Goal: Task Accomplishment & Management: Complete application form

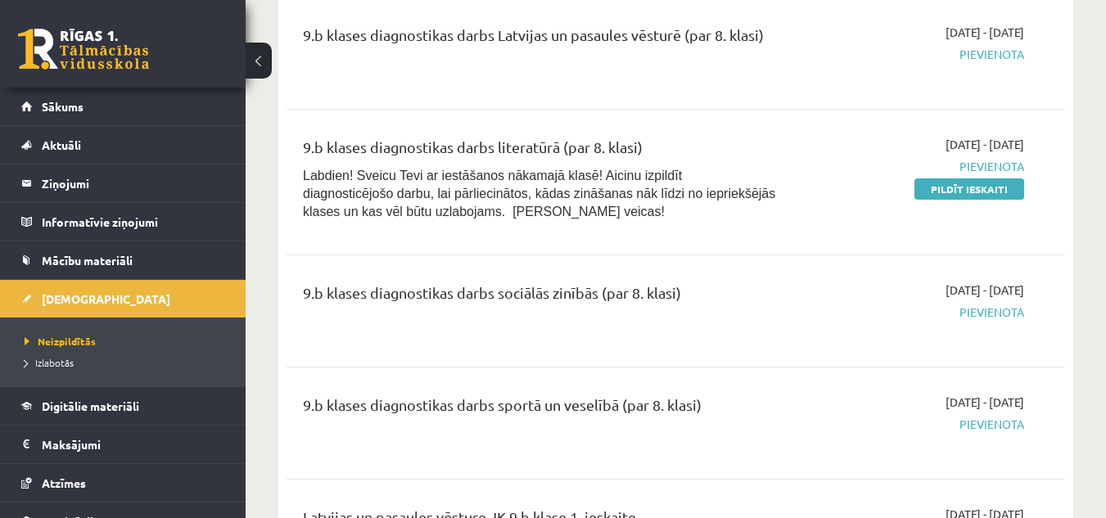
scroll to position [541, 0]
click at [948, 188] on link "Pildīt ieskaiti" at bounding box center [970, 189] width 110 height 21
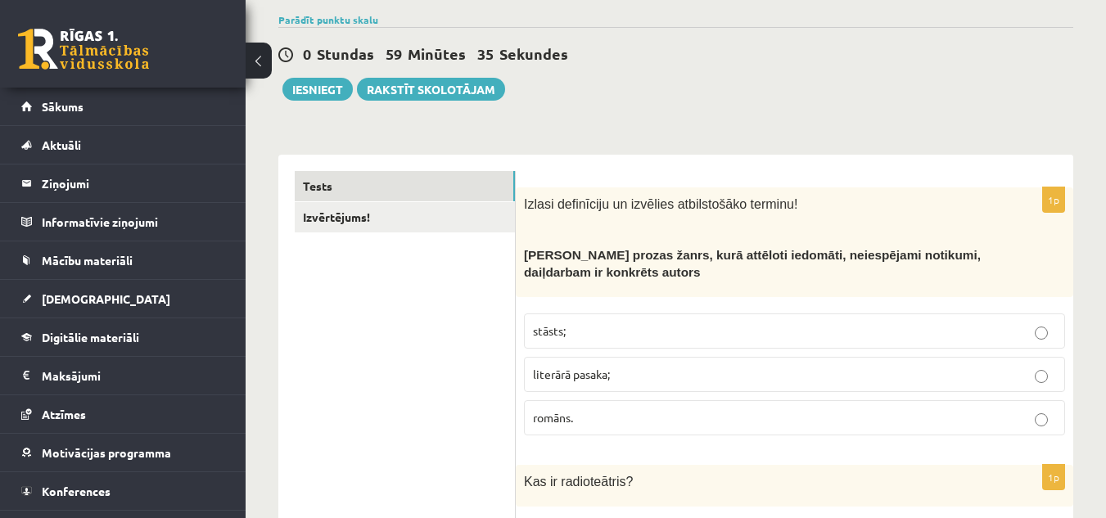
scroll to position [166, 0]
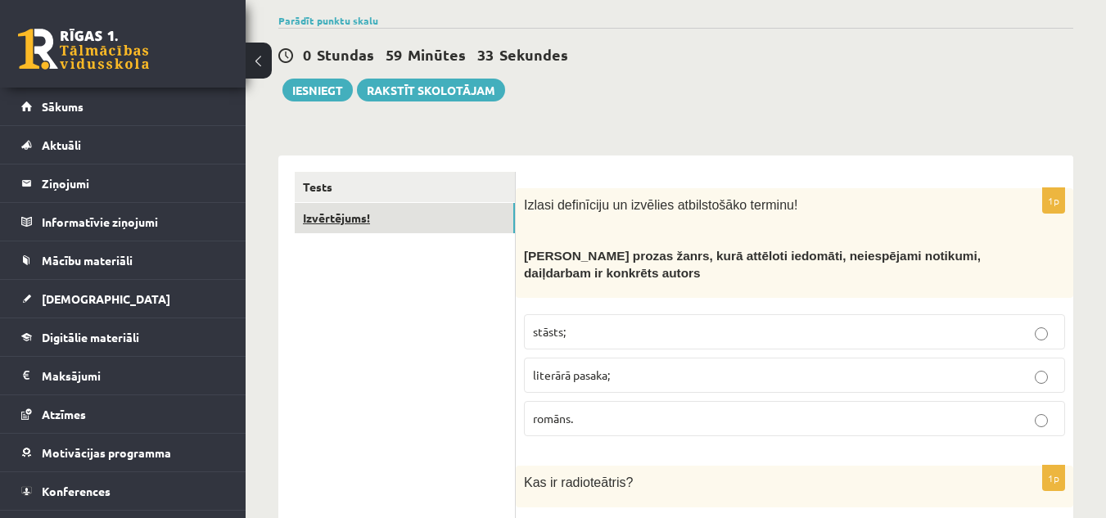
click at [478, 233] on link "Izvērtējums!" at bounding box center [405, 218] width 220 height 30
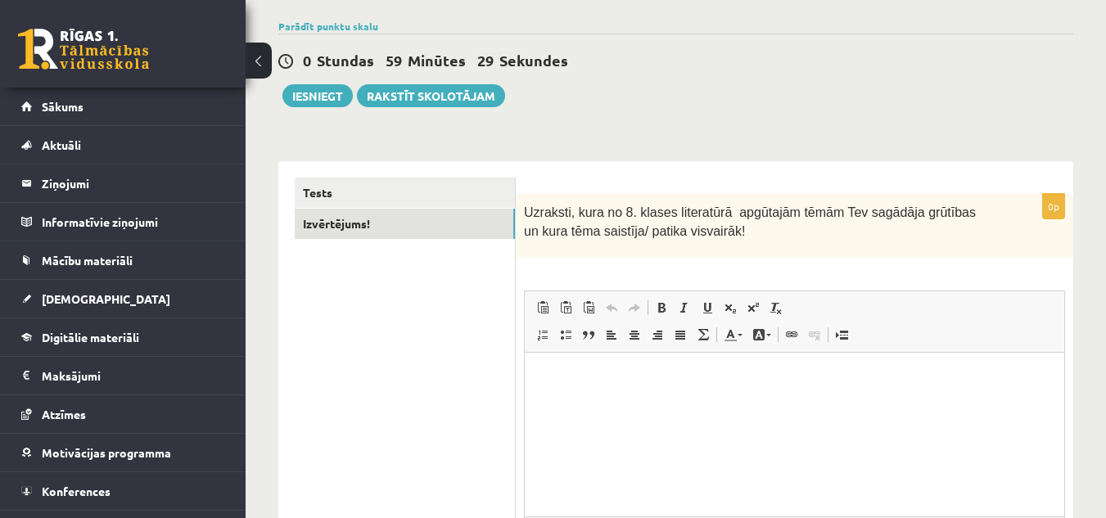
scroll to position [0, 0]
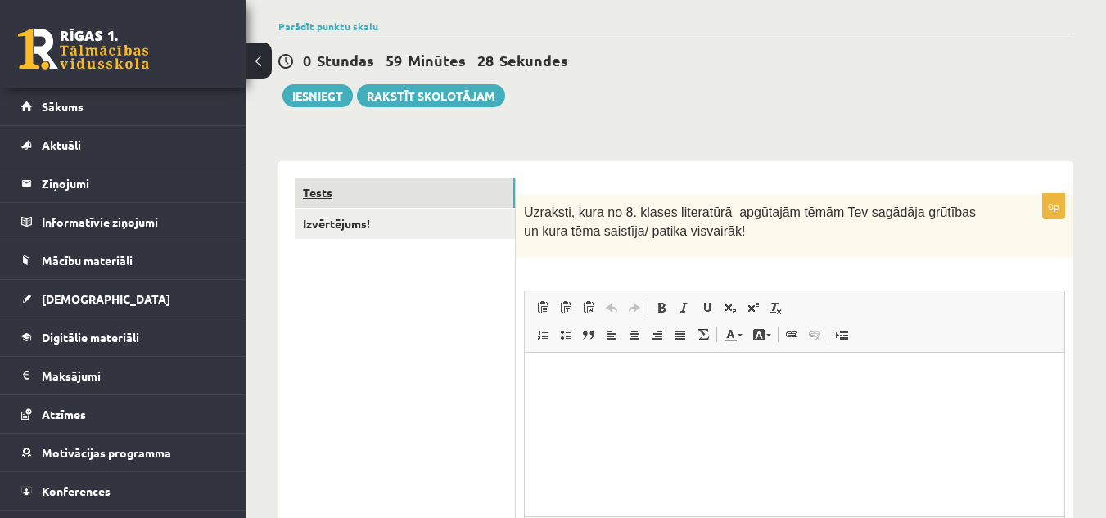
click at [405, 201] on link "Tests" at bounding box center [405, 193] width 220 height 30
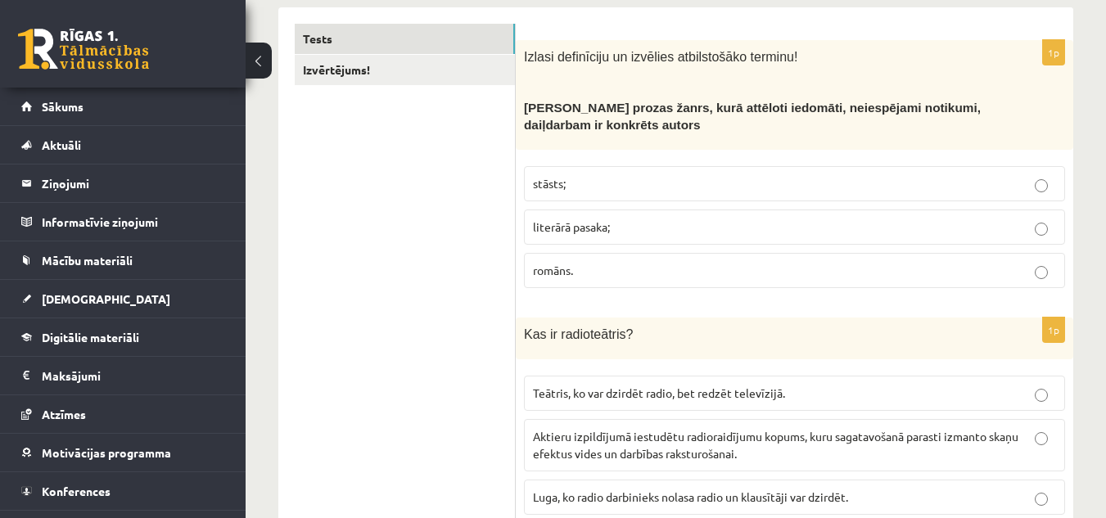
scroll to position [314, 0]
click at [639, 228] on p "literārā pasaka;" at bounding box center [794, 227] width 523 height 17
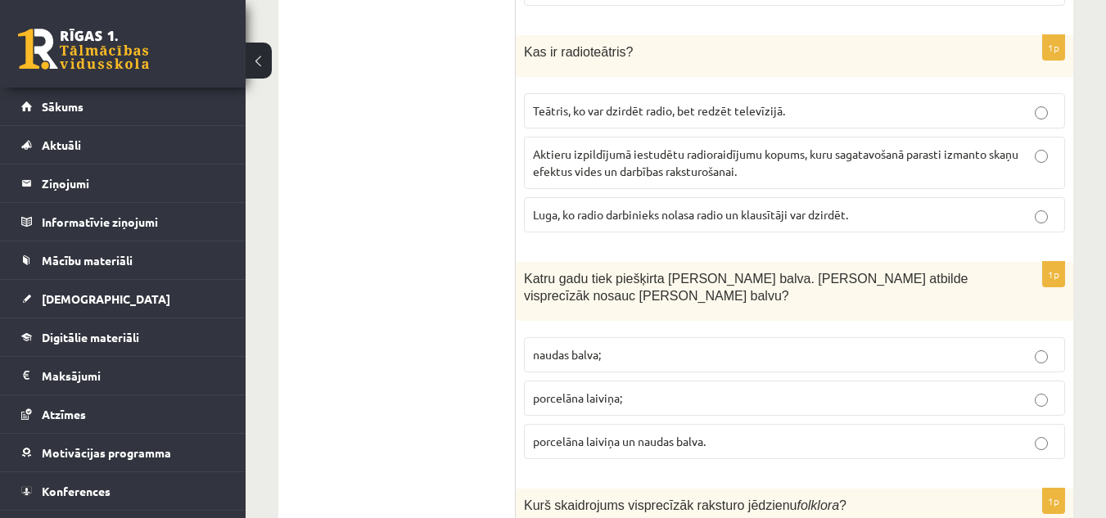
scroll to position [595, 0]
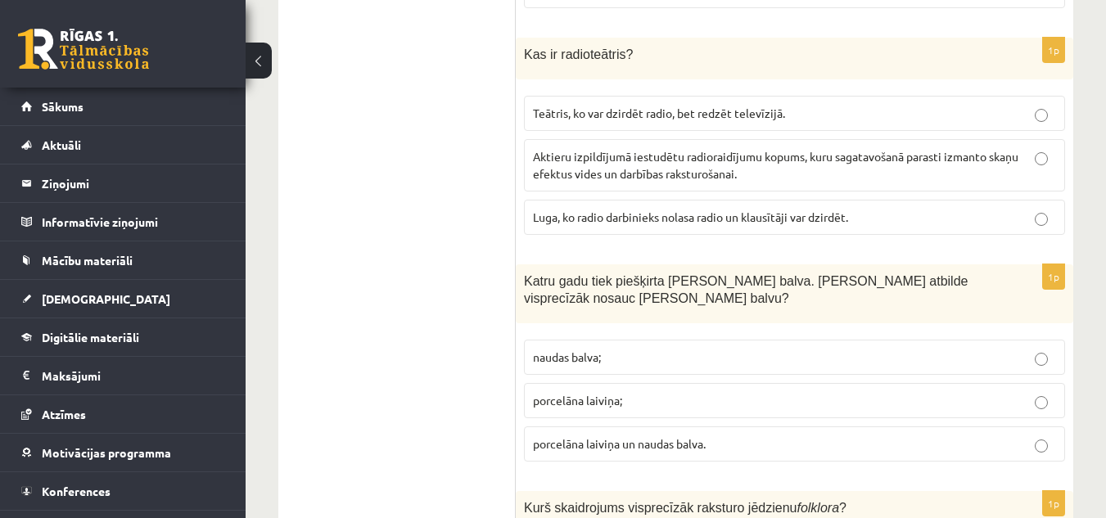
click at [646, 177] on span "Aktieru izpildījumā iestudētu radioraidījumu kopums, kuru sagatavošanā parasti …" at bounding box center [776, 165] width 486 height 32
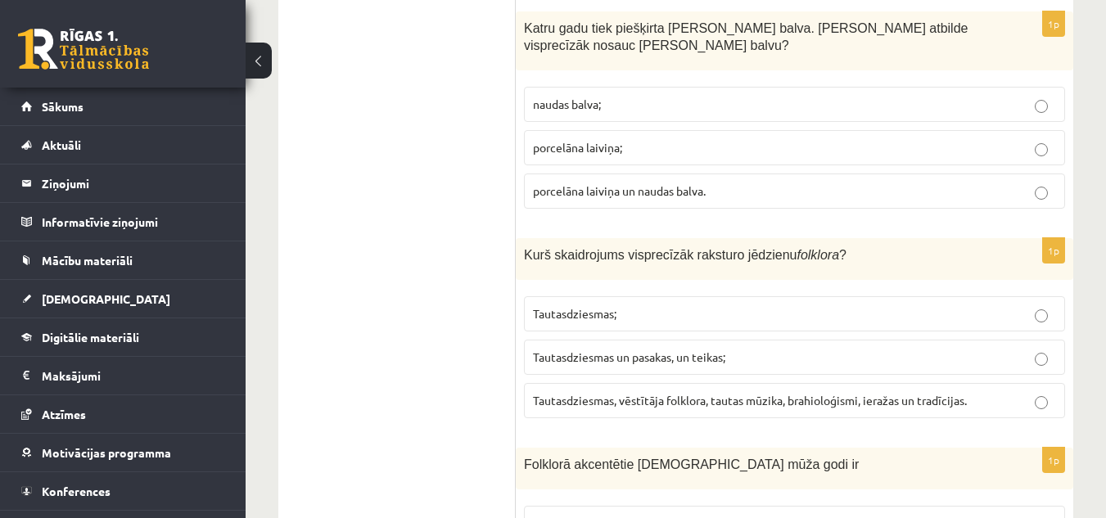
scroll to position [853, 0]
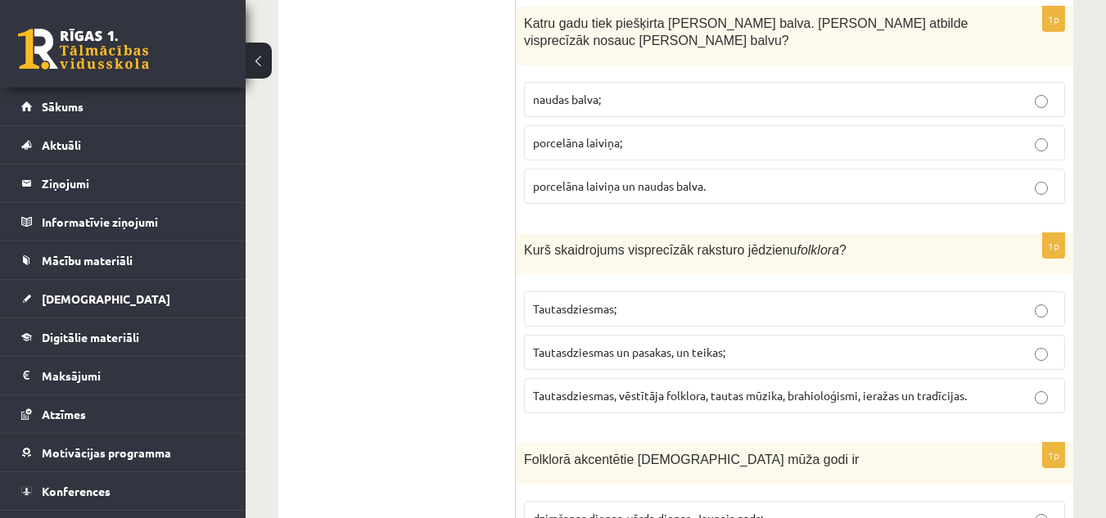
click at [690, 187] on span "porcelāna laiviņa un naudas balva." at bounding box center [619, 186] width 173 height 15
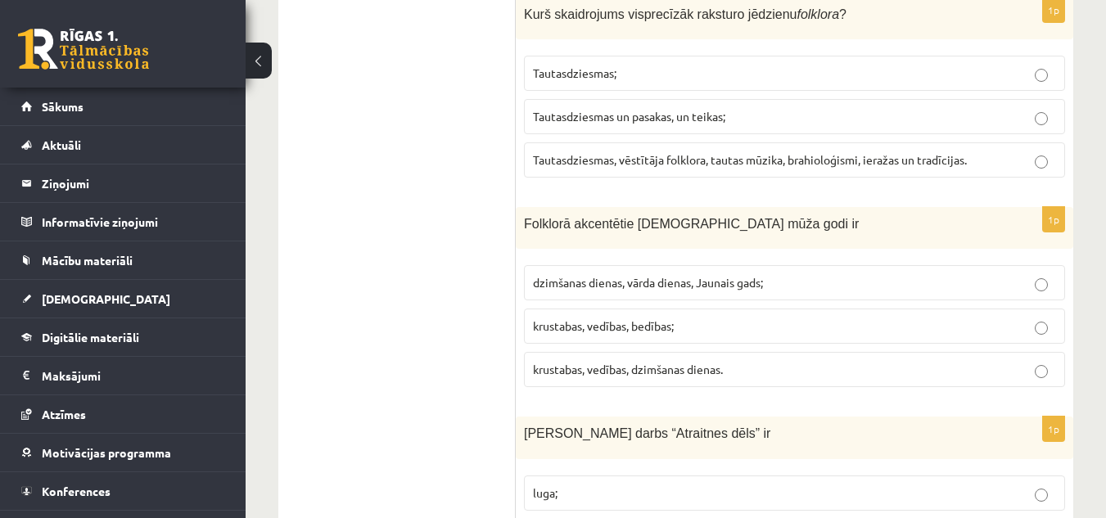
scroll to position [1089, 0]
click at [690, 187] on div "1p Kurš skaidrojums visprecīzāk raksturo jēdzienu folklora ? Tautasdziesmas; Ta…" at bounding box center [795, 93] width 558 height 193
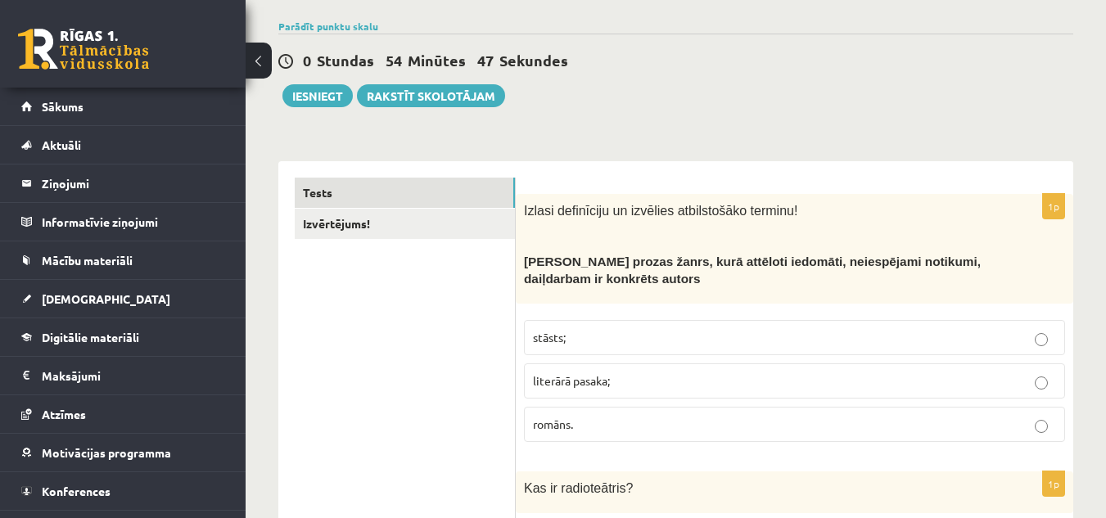
scroll to position [119, 0]
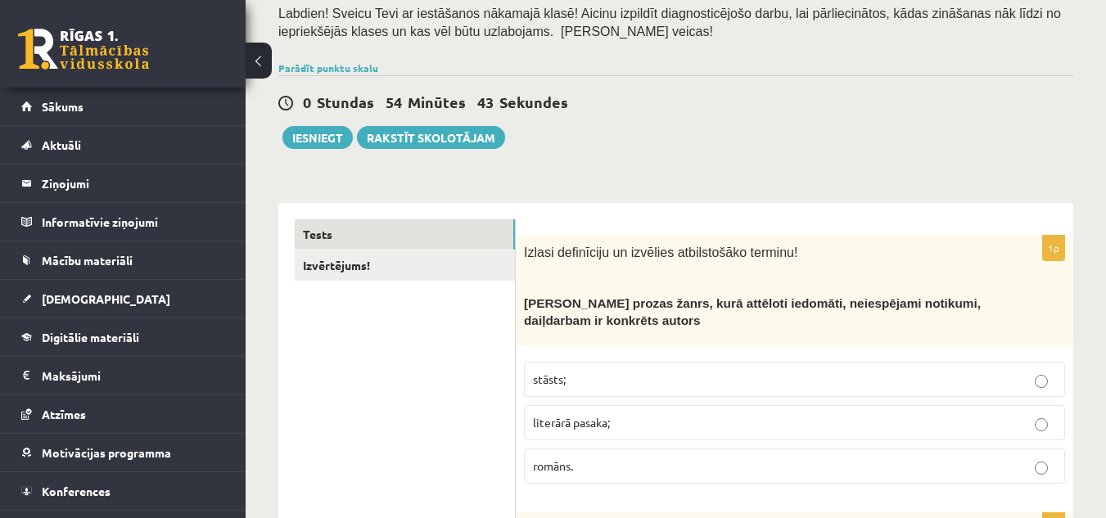
click at [1052, 252] on p "1p" at bounding box center [1054, 248] width 23 height 26
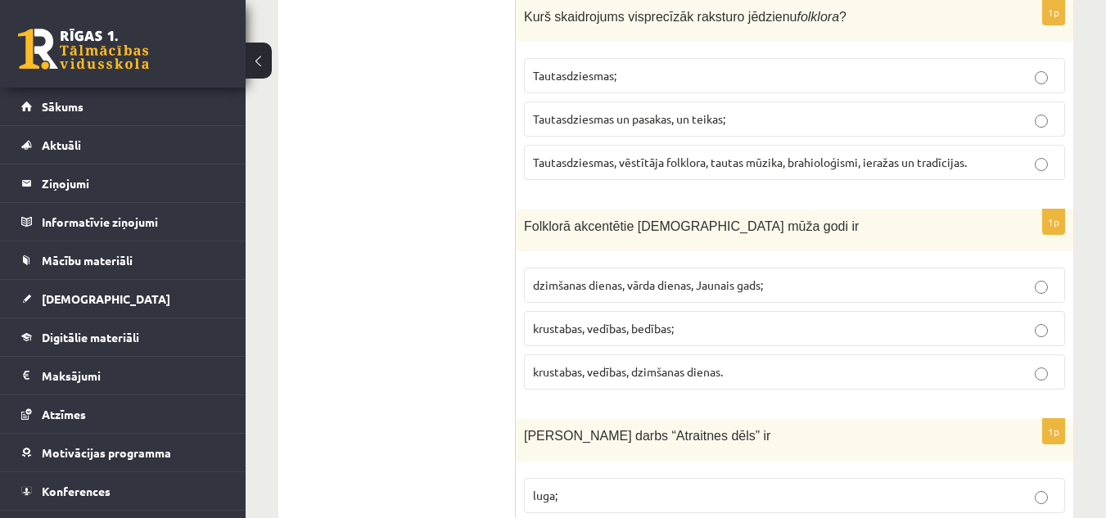
scroll to position [1084, 0]
click at [747, 126] on p "Tautasdziesmas un pasakas, un teikas;" at bounding box center [794, 120] width 523 height 17
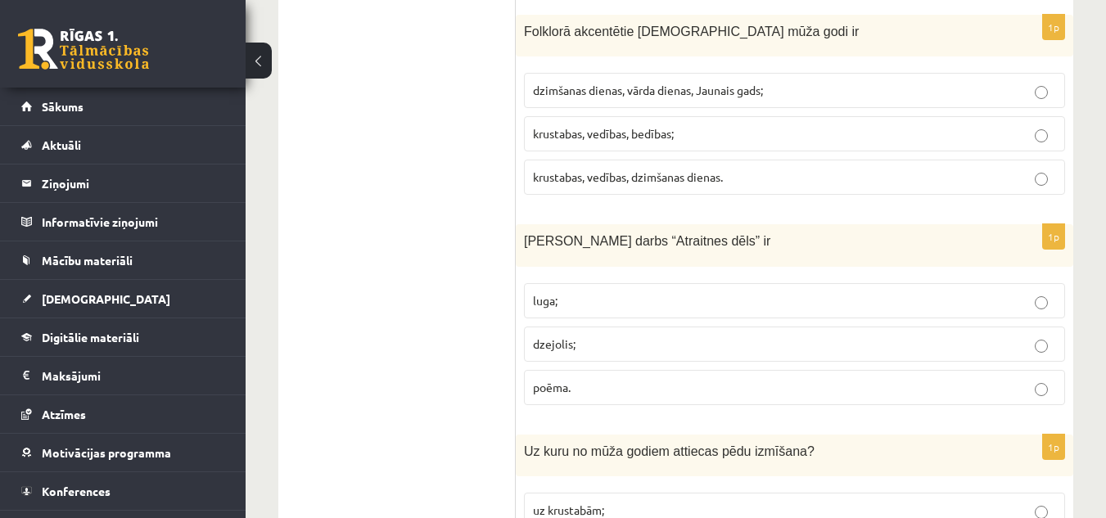
scroll to position [1280, 0]
click at [724, 137] on p "krustabas, vedības, bedības;" at bounding box center [794, 134] width 523 height 17
click at [622, 396] on p "poēma." at bounding box center [794, 388] width 523 height 17
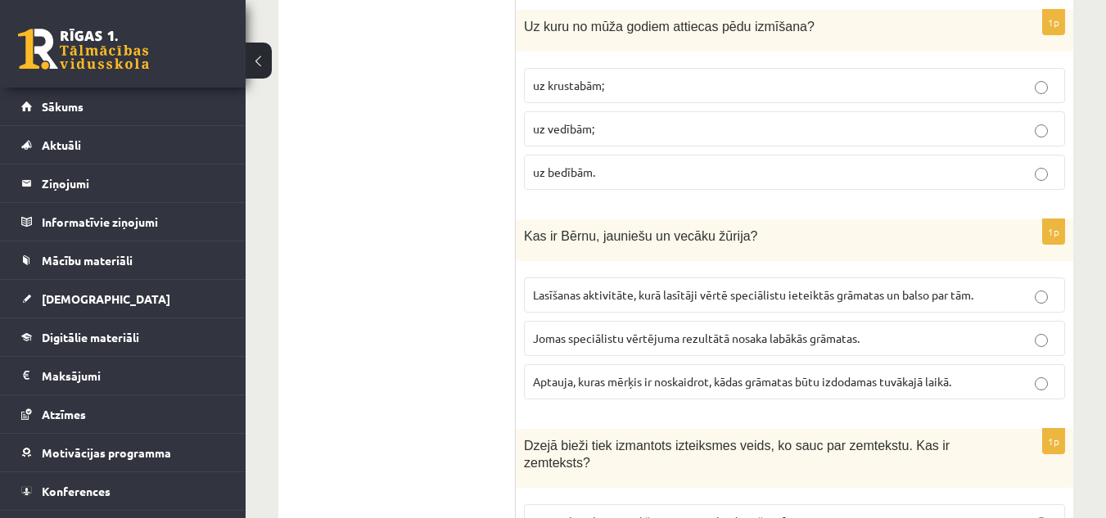
scroll to position [1708, 0]
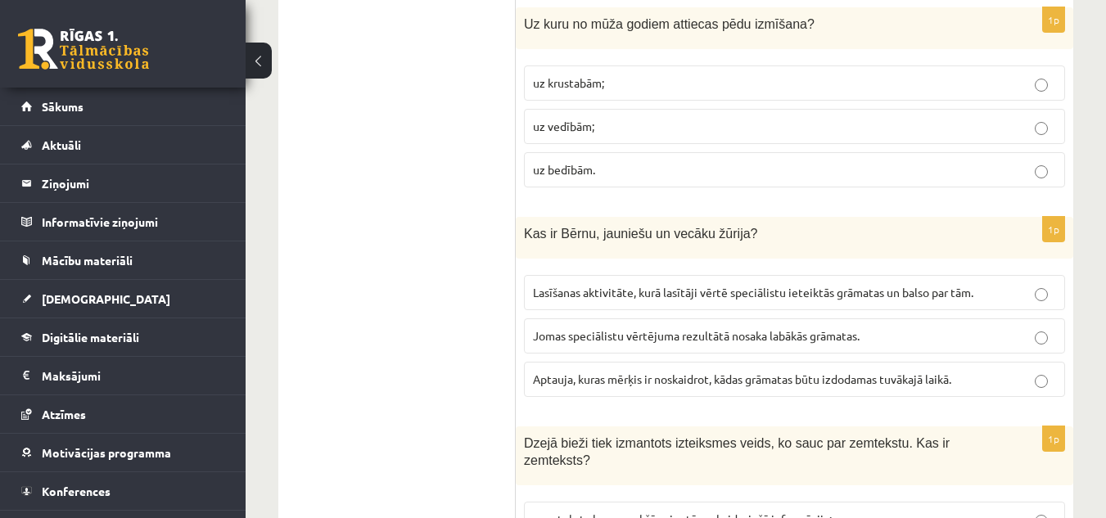
click at [640, 129] on p "uz vedībām;" at bounding box center [794, 126] width 523 height 17
click at [629, 286] on p "Lasīšanas aktivitāte, kurā lasītāji vērtē speciālistu ieteiktās grāmatas un bal…" at bounding box center [794, 292] width 523 height 17
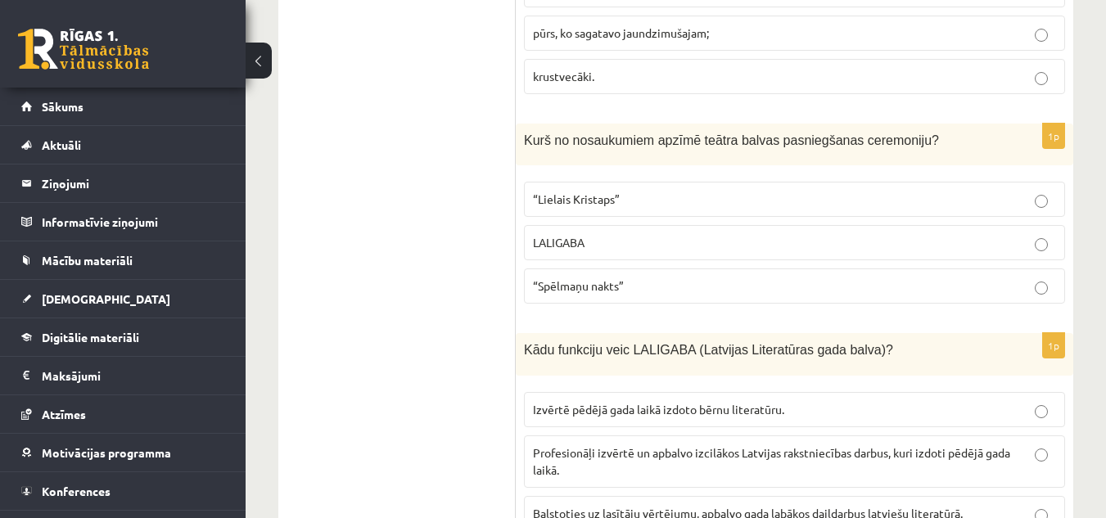
scroll to position [2449, 0]
click at [769, 233] on p "LALIGABA" at bounding box center [794, 241] width 523 height 17
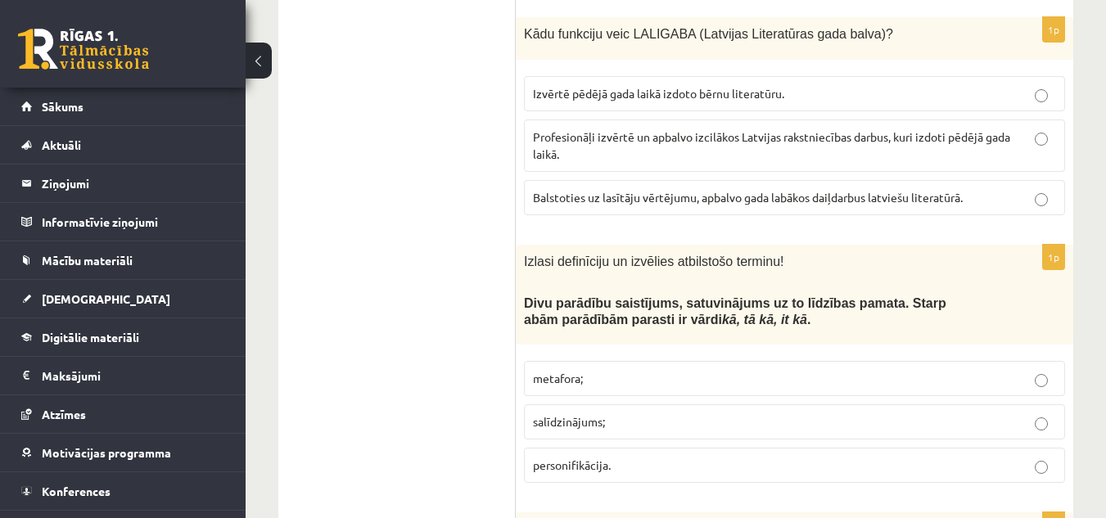
scroll to position [2765, 0]
click at [778, 369] on p "metafora;" at bounding box center [794, 377] width 523 height 17
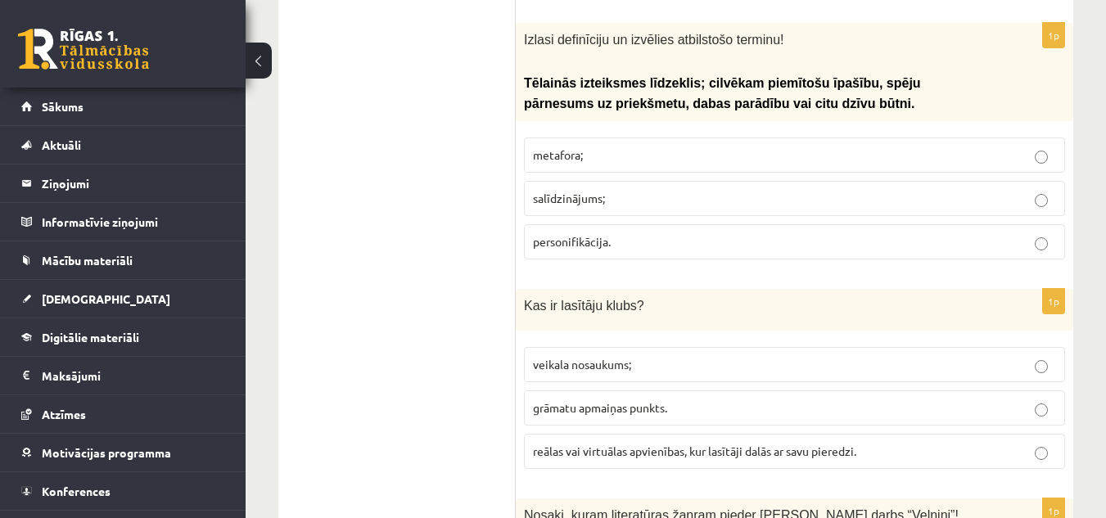
scroll to position [3255, 0]
click at [608, 189] on p "salīdzinājums;" at bounding box center [794, 197] width 523 height 17
click at [641, 233] on p "personifikācija." at bounding box center [794, 241] width 523 height 17
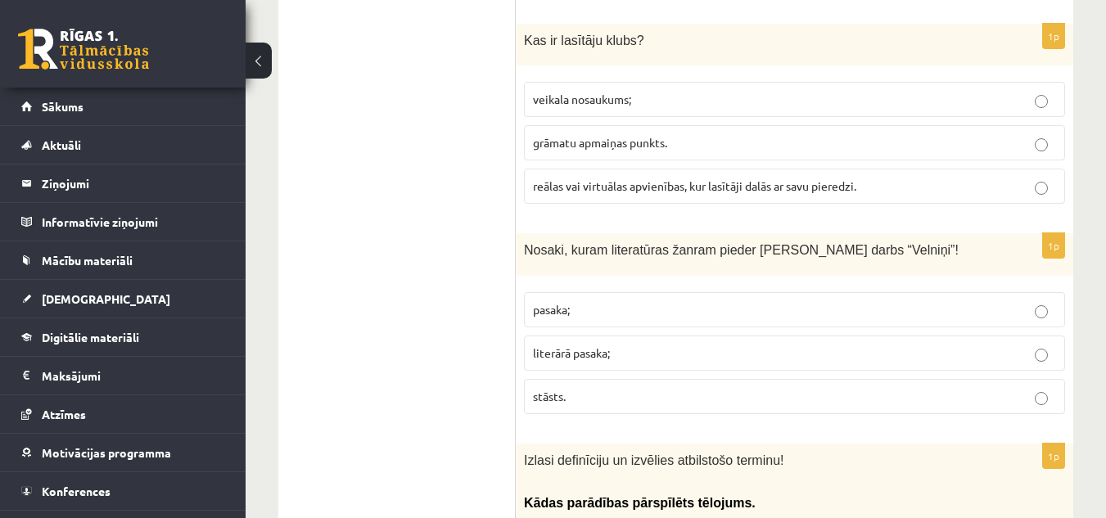
scroll to position [3520, 0]
click at [704, 178] on span "reālas vai virtuālas apvienības, kur lasītāji dalās ar savu pieredzi." at bounding box center [694, 185] width 323 height 15
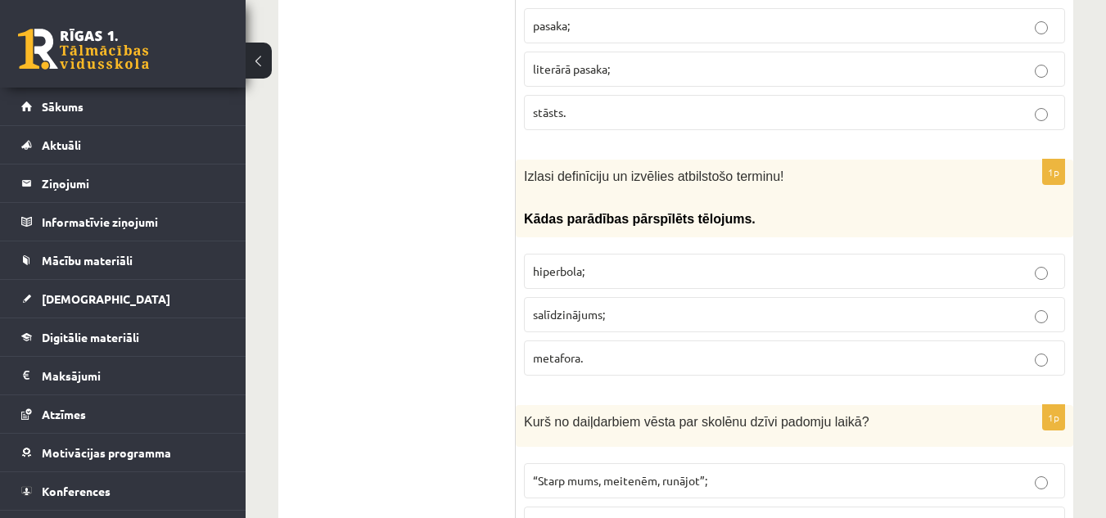
scroll to position [3806, 0]
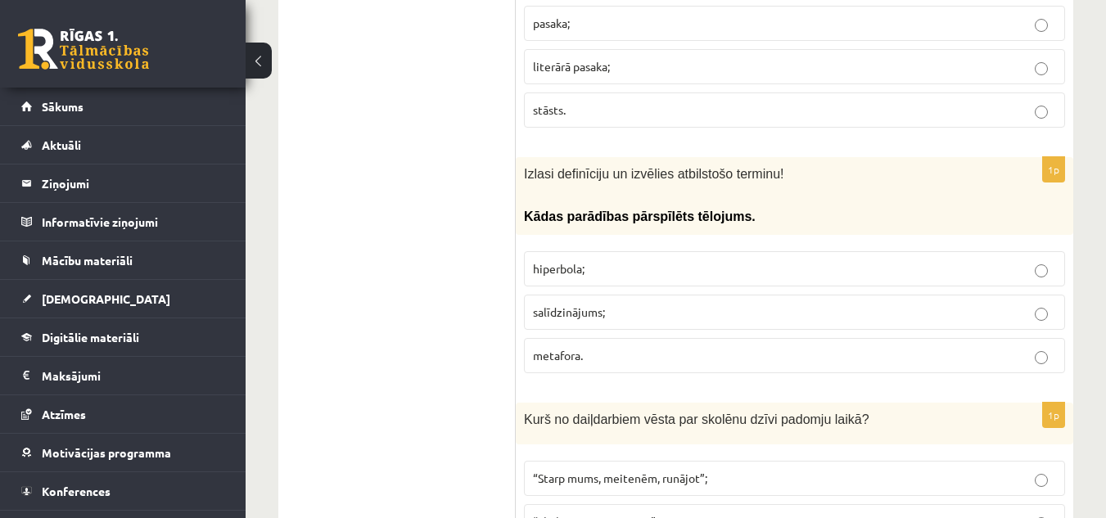
click at [587, 347] on p "metafora." at bounding box center [794, 355] width 523 height 17
click at [638, 304] on p "salīdzinājums;" at bounding box center [794, 312] width 523 height 17
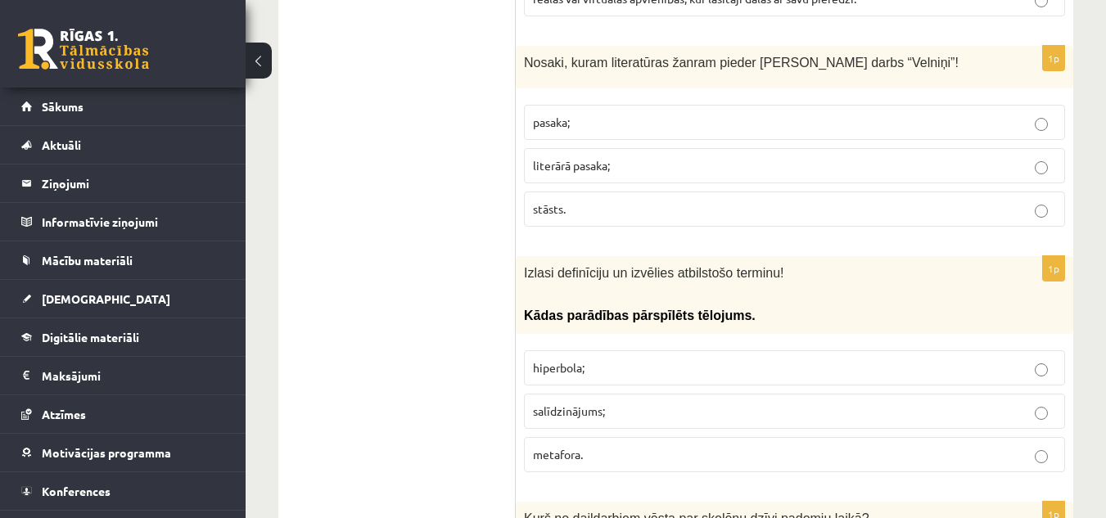
scroll to position [3706, 0]
click at [564, 115] on label "pasaka;" at bounding box center [794, 123] width 541 height 35
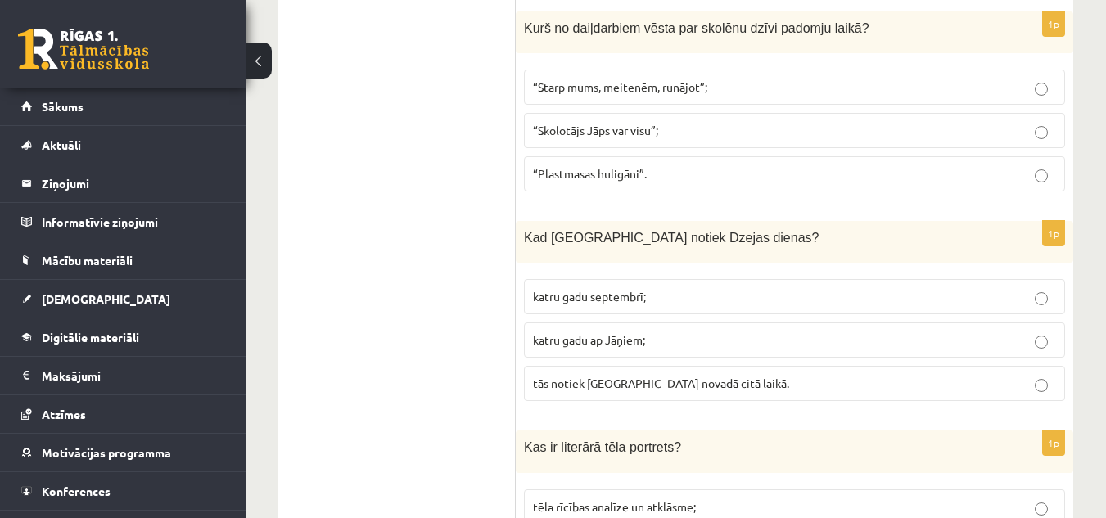
scroll to position [4198, 0]
click at [721, 287] on p "katru gadu septembrī;" at bounding box center [794, 295] width 523 height 17
click at [736, 78] on p "“Starp mums, meitenēm, runājot”;" at bounding box center [794, 86] width 523 height 17
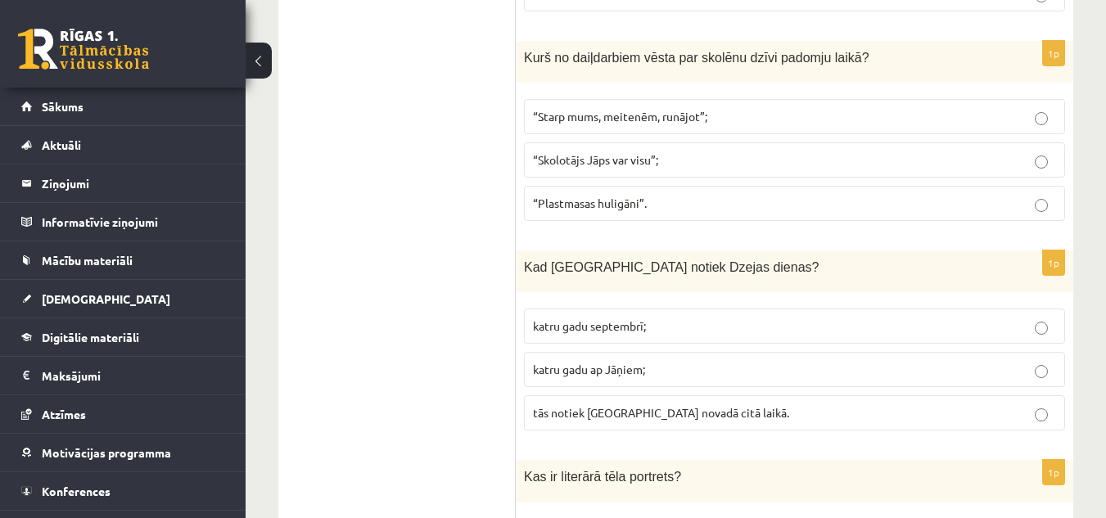
scroll to position [4165, 0]
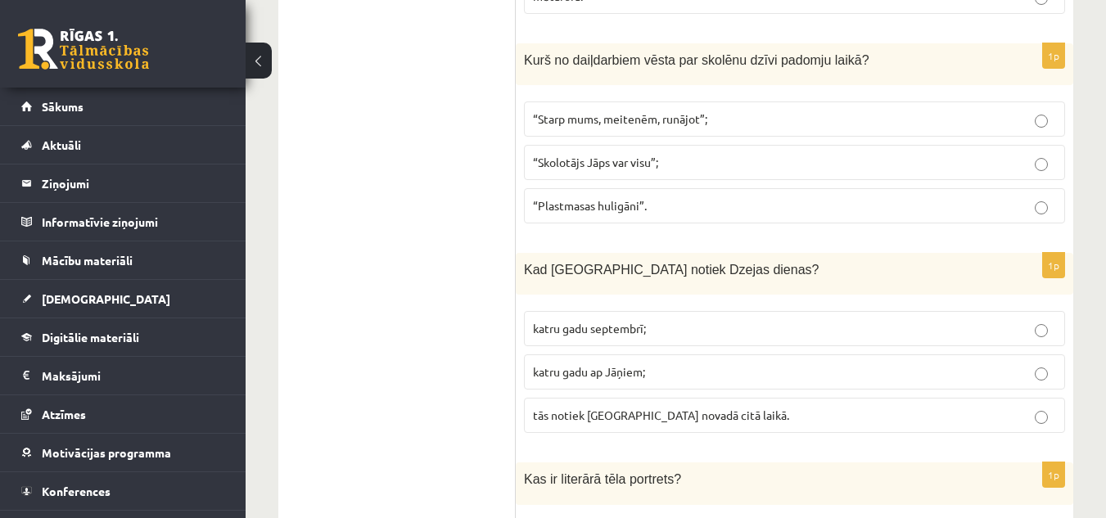
drag, startPoint x: 527, startPoint y: 91, endPoint x: 477, endPoint y: 129, distance: 62.6
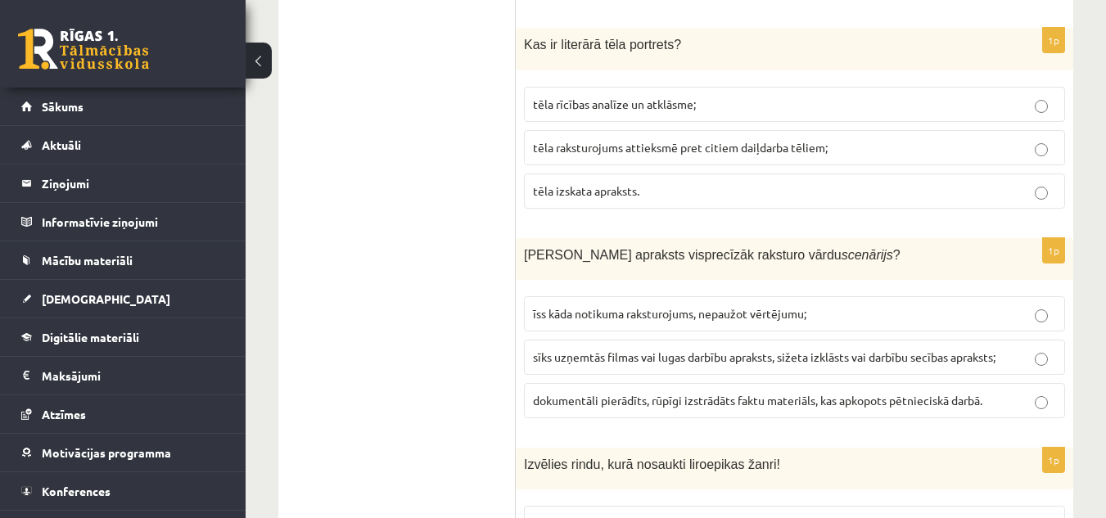
scroll to position [4599, 0]
click at [654, 131] on label "tēla raksturojums attieksmē pret citiem daiļdarba tēliem;" at bounding box center [794, 148] width 541 height 35
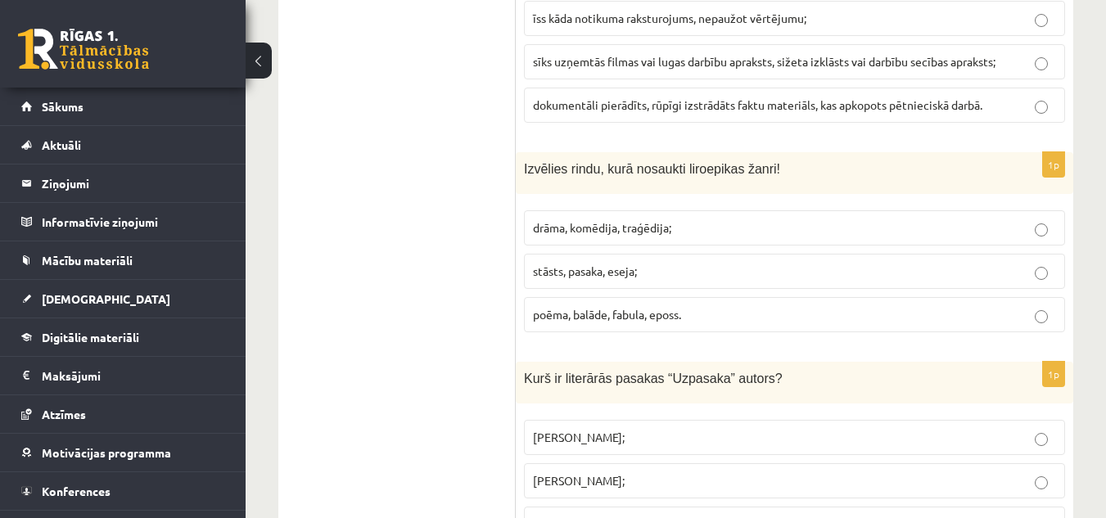
scroll to position [4897, 0]
click at [625, 87] on label "dokumentāli pierādīts, rūpīgi izstrādāts faktu materiāls, kas apkopots pētnieci…" at bounding box center [794, 104] width 541 height 35
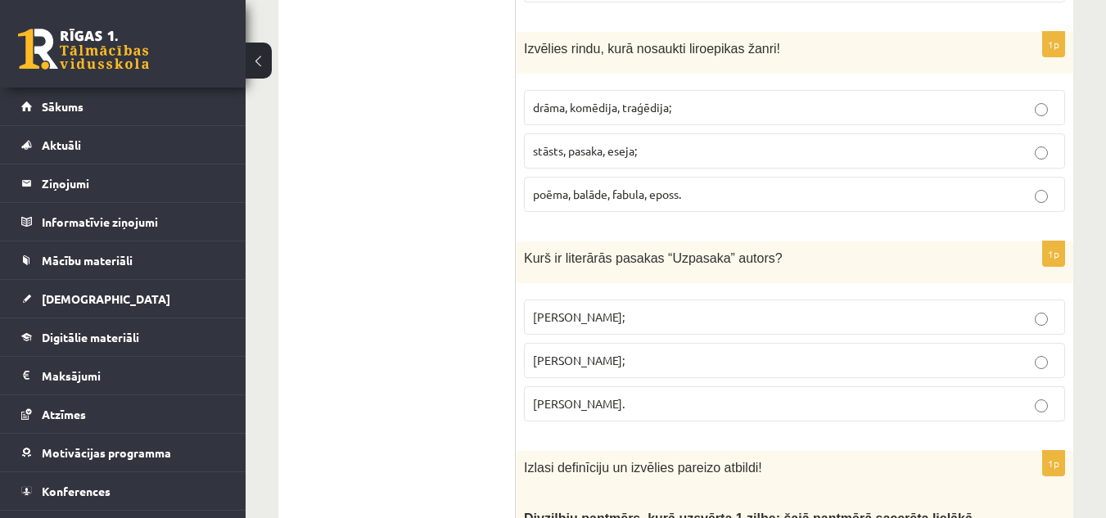
scroll to position [5019, 0]
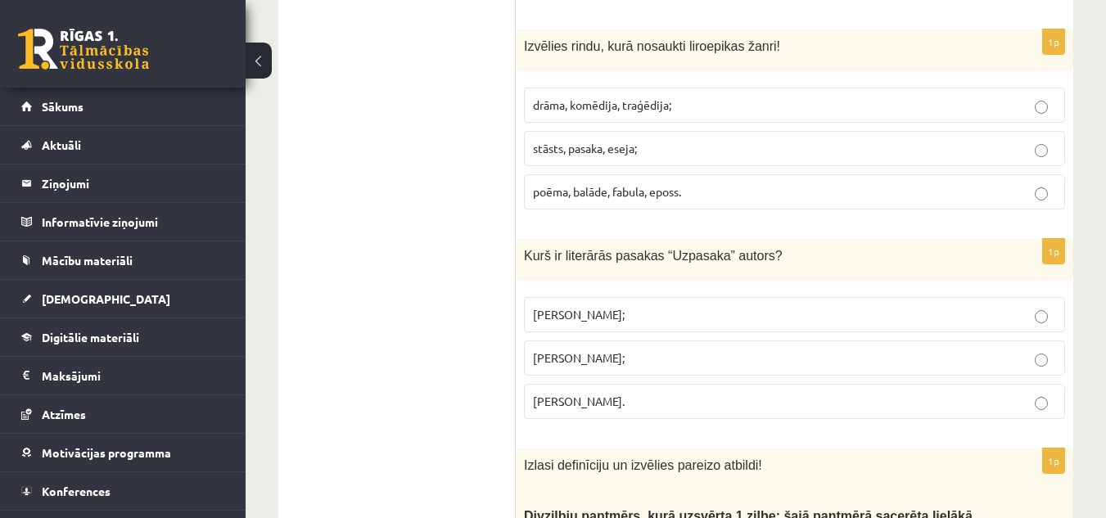
click at [670, 97] on span "drāma, komēdija, traģēdija;" at bounding box center [602, 104] width 138 height 15
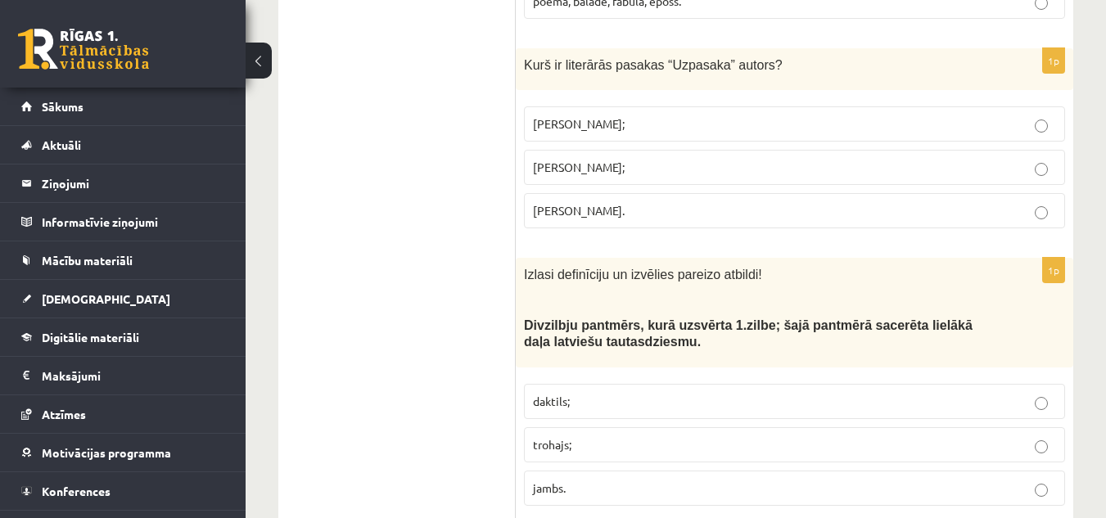
scroll to position [5209, 0]
click at [764, 116] on p "Imants Ziedonis;" at bounding box center [794, 124] width 523 height 17
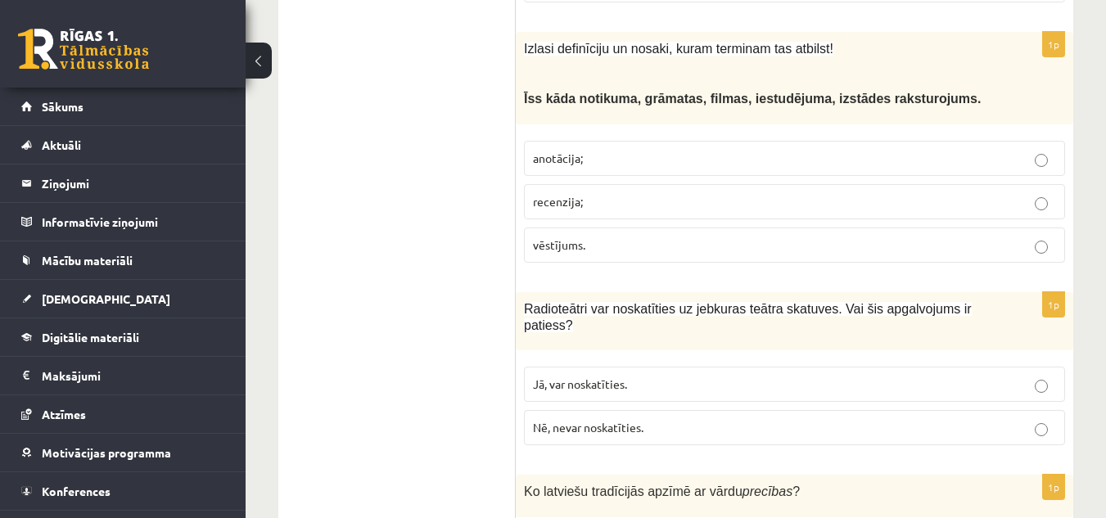
scroll to position [5946, 0]
click at [625, 148] on p "anotācija;" at bounding box center [794, 156] width 523 height 17
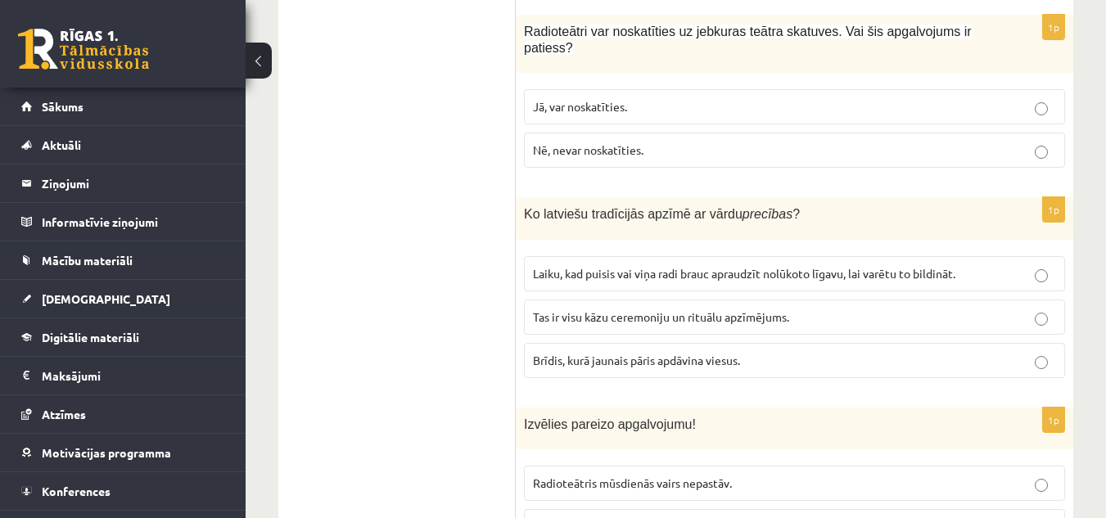
scroll to position [6221, 0]
click at [678, 143] on p "Nē, nevar noskatīties." at bounding box center [794, 151] width 523 height 17
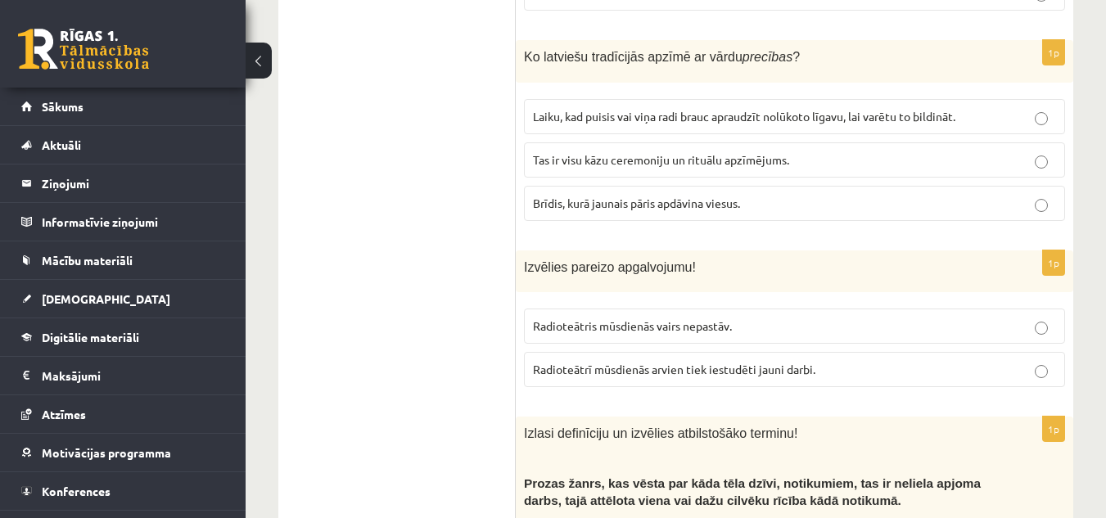
scroll to position [6377, 0]
click at [669, 101] on label "Laiku, kad puisis vai viņa radi brauc apraudzīt nolūkoto līgavu, lai varētu to …" at bounding box center [794, 118] width 541 height 35
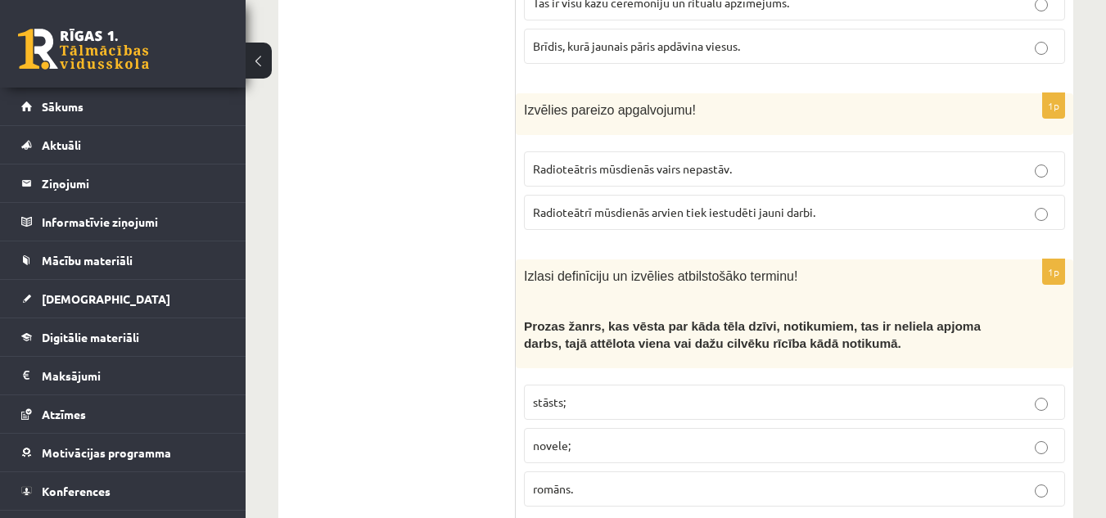
scroll to position [6553, 0]
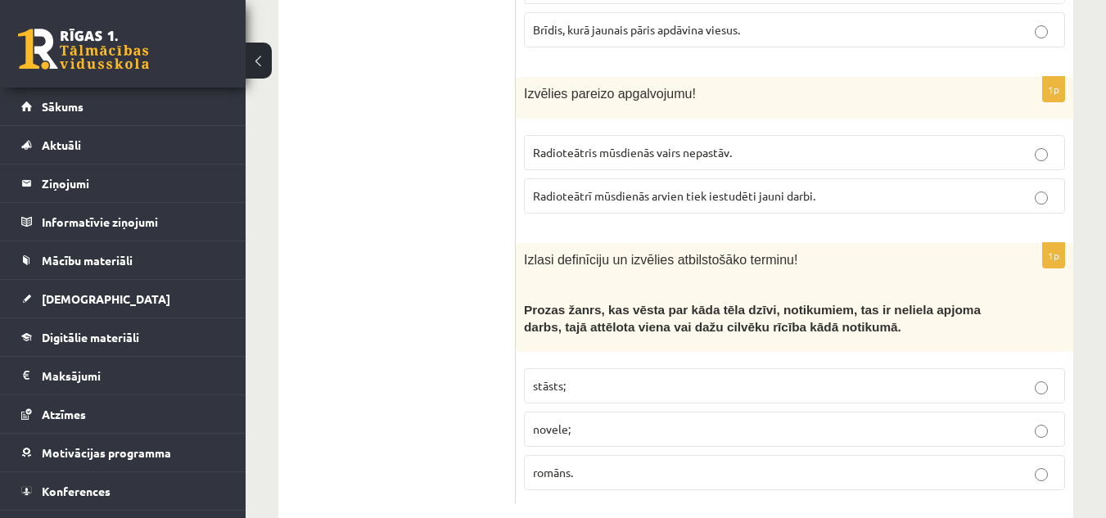
click at [767, 188] on span "Radioteātrī mūsdienās arvien tiek iestudēti jauni darbi." at bounding box center [674, 195] width 283 height 15
click at [582, 421] on p "novele;" at bounding box center [794, 429] width 523 height 17
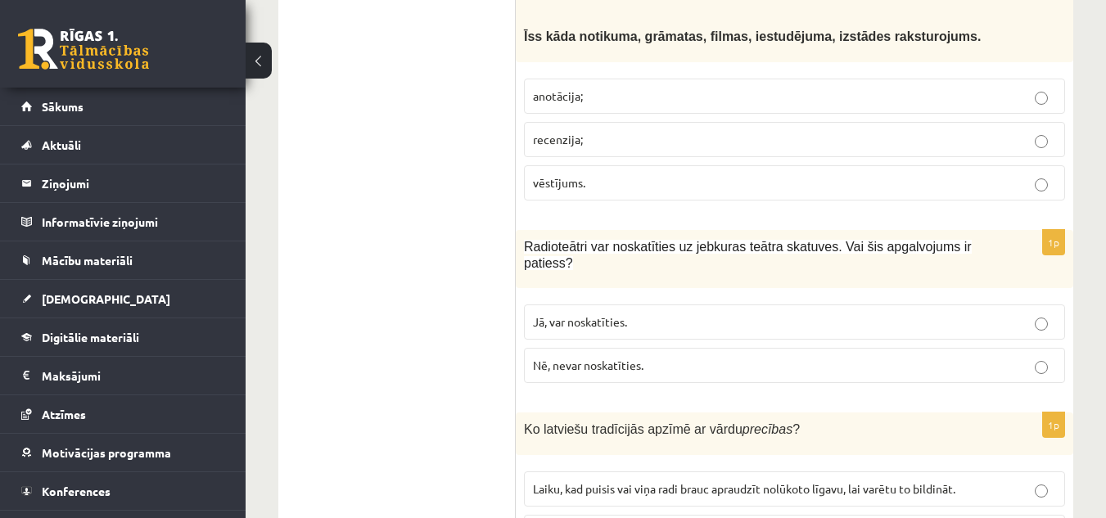
scroll to position [6006, 0]
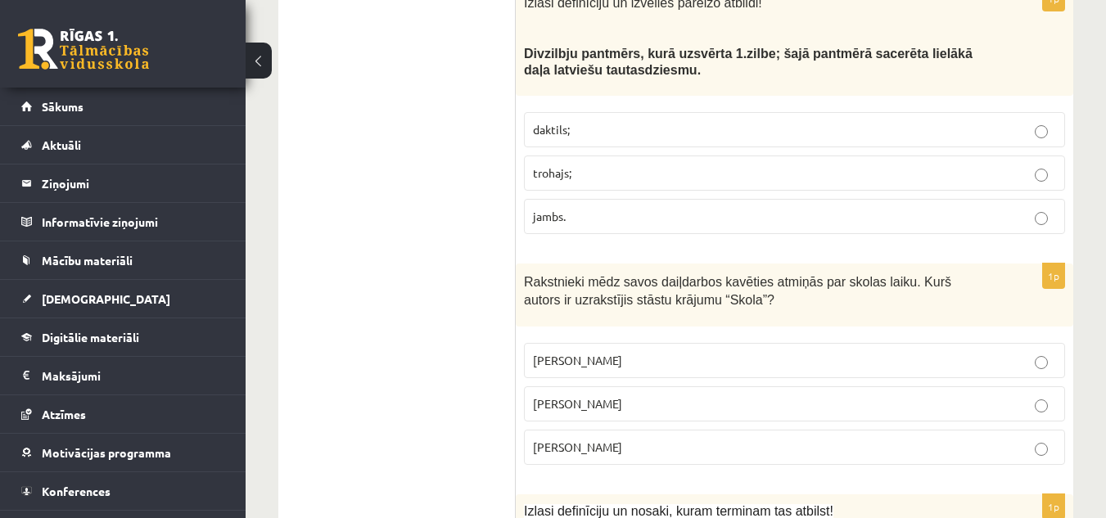
scroll to position [5481, 0]
click at [631, 165] on p "trohajs;" at bounding box center [794, 173] width 523 height 17
click at [609, 344] on label "Pauls Bankovskis" at bounding box center [794, 361] width 541 height 35
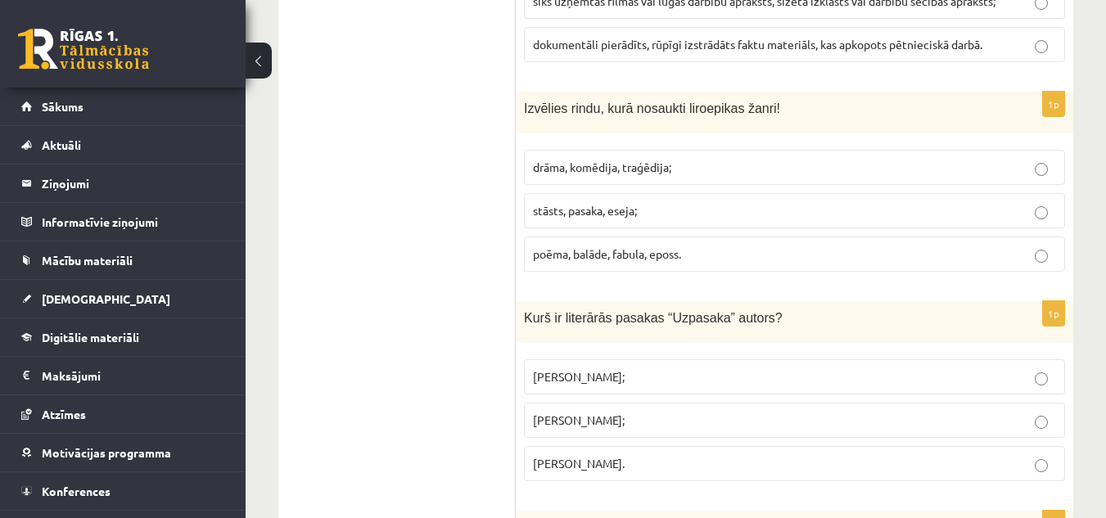
scroll to position [4962, 0]
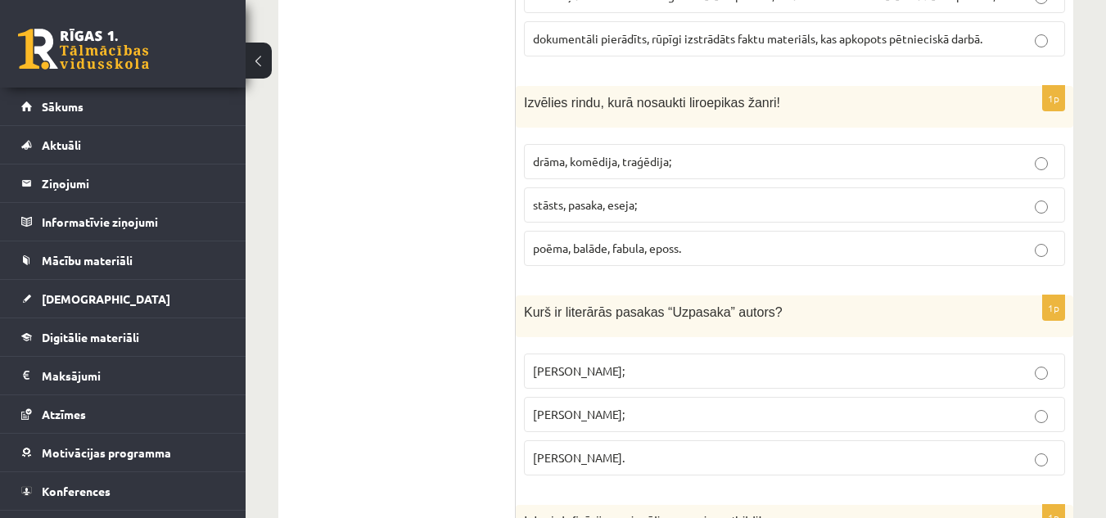
click at [633, 406] on p "Skaidrīte Kaldupe;" at bounding box center [794, 414] width 523 height 17
click at [722, 231] on label "poēma, balāde, fabula, eposs." at bounding box center [794, 248] width 541 height 35
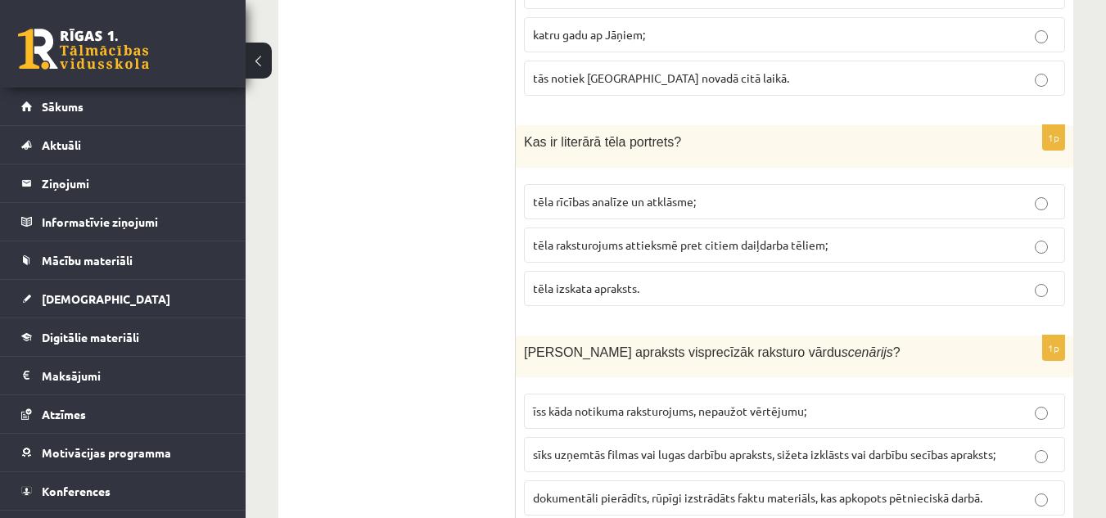
scroll to position [4502, 0]
click at [651, 281] on p "tēla izskata apraksts." at bounding box center [794, 289] width 523 height 17
click at [726, 448] on span "sīks uzņemtās filmas vai lugas darbību apraksts, sižeta izklāsts vai darbību se…" at bounding box center [764, 455] width 463 height 15
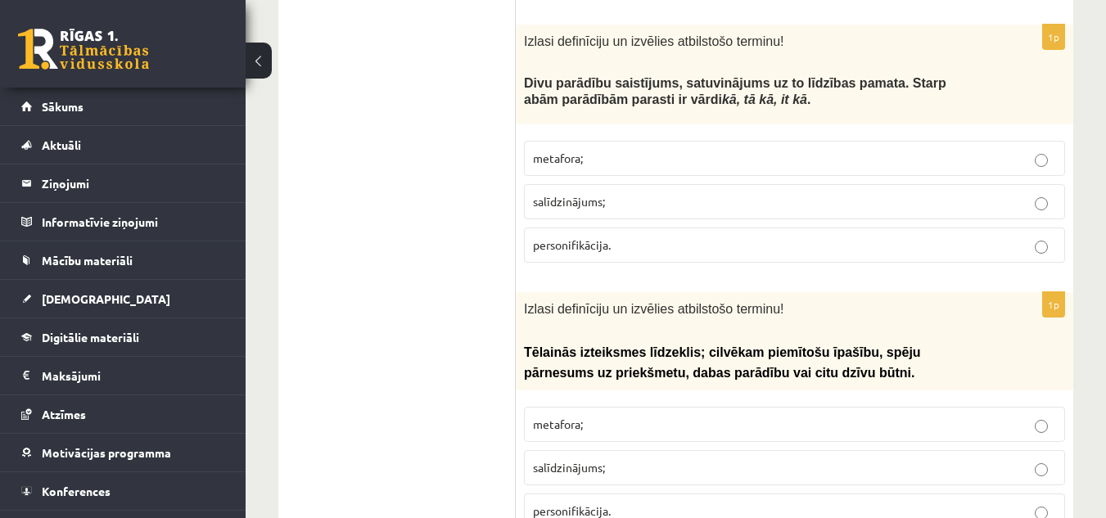
scroll to position [2984, 0]
click at [942, 194] on p "salīdzinājums;" at bounding box center [794, 202] width 523 height 17
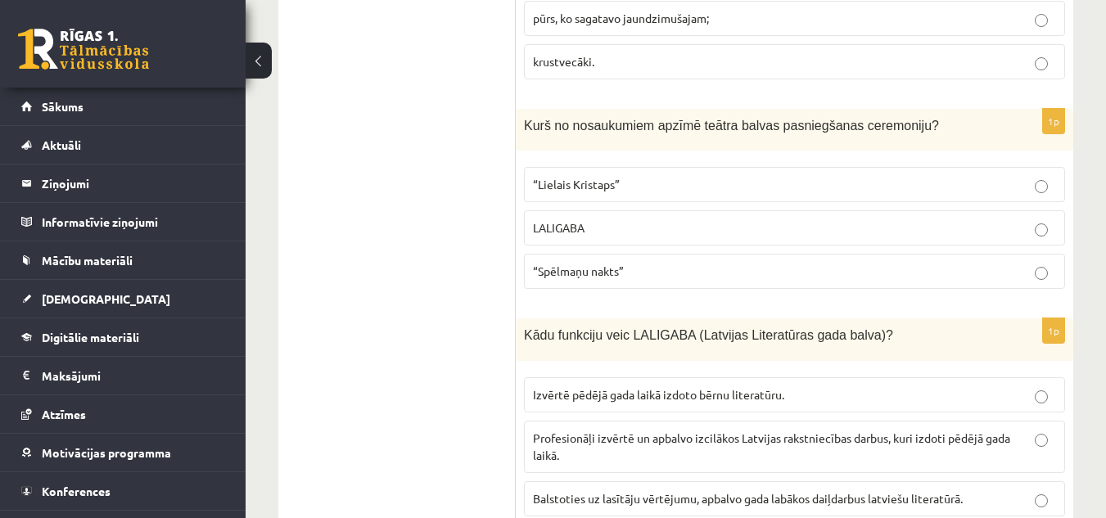
scroll to position [2462, 0]
click at [914, 432] on p "Profesionāļi izvērtē un apbalvo izcilākos Latvijas rakstniecības darbus, kuri i…" at bounding box center [794, 448] width 523 height 34
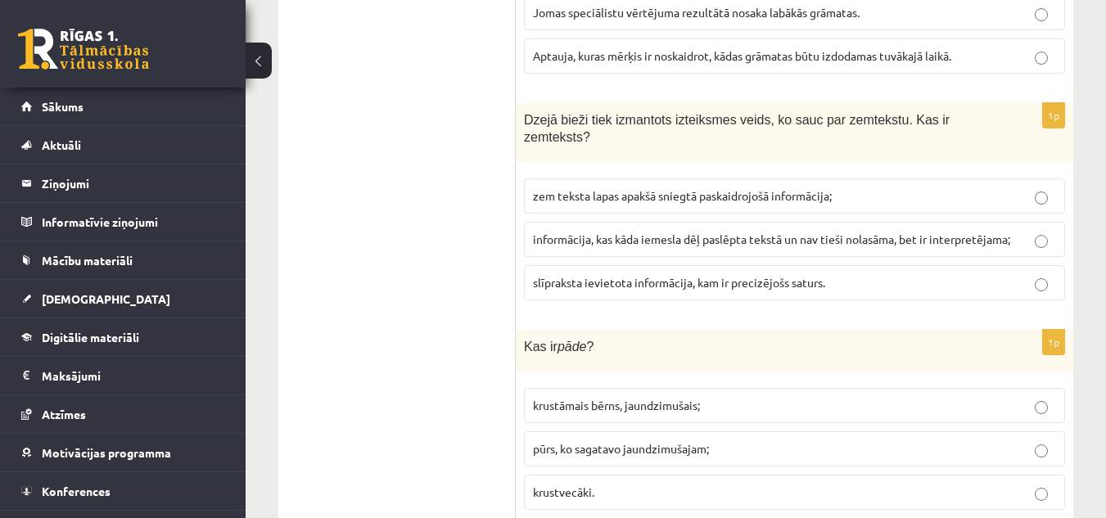
scroll to position [2029, 0]
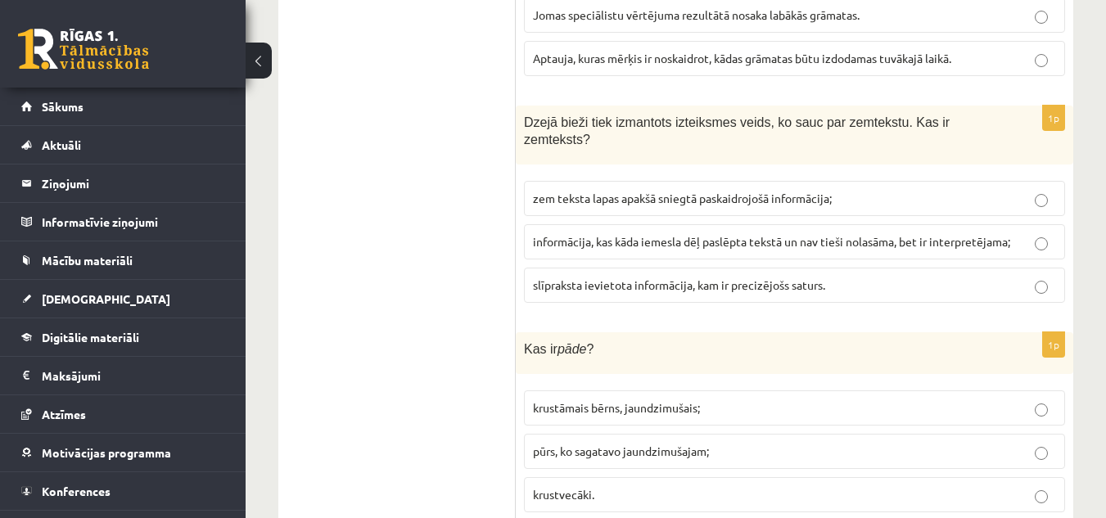
click at [767, 400] on p "krustāmais bērns, jaundzimušais;" at bounding box center [794, 408] width 523 height 17
click at [656, 234] on span "informācija, kas kāda iemesla dēļ paslēpta tekstā un nav tieši nolasāma, bet ir…" at bounding box center [771, 241] width 477 height 15
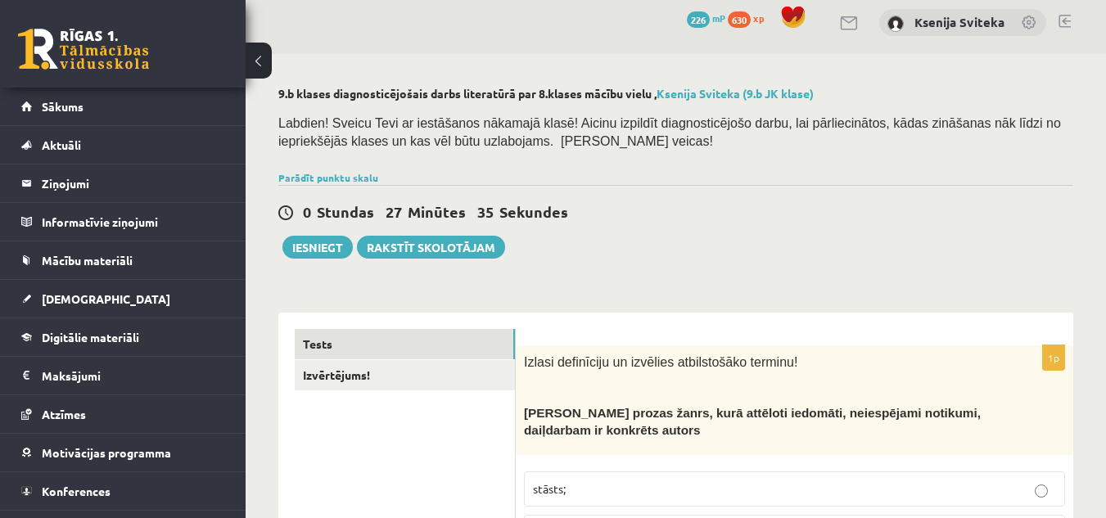
scroll to position [0, 0]
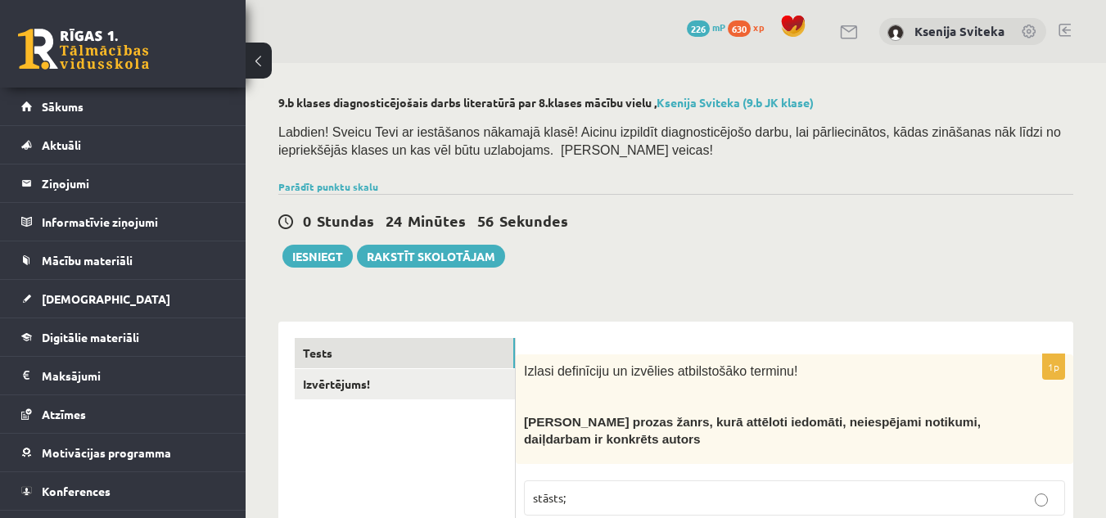
drag, startPoint x: 627, startPoint y: 143, endPoint x: 638, endPoint y: 119, distance: 26.0
click at [629, 140] on p "Labdien! Sveicu Tevi ar iestāšanos nākamajā klasē! Aicinu izpildīt diagnosticēj…" at bounding box center [671, 141] width 787 height 36
click at [871, 243] on div "0 Stundas 24 Minūtes 55 Sekundes Ieskaite saglabāta! Iesniegt Rakstīt skolotājam" at bounding box center [675, 231] width 795 height 74
click at [328, 260] on button "Iesniegt" at bounding box center [318, 256] width 70 height 23
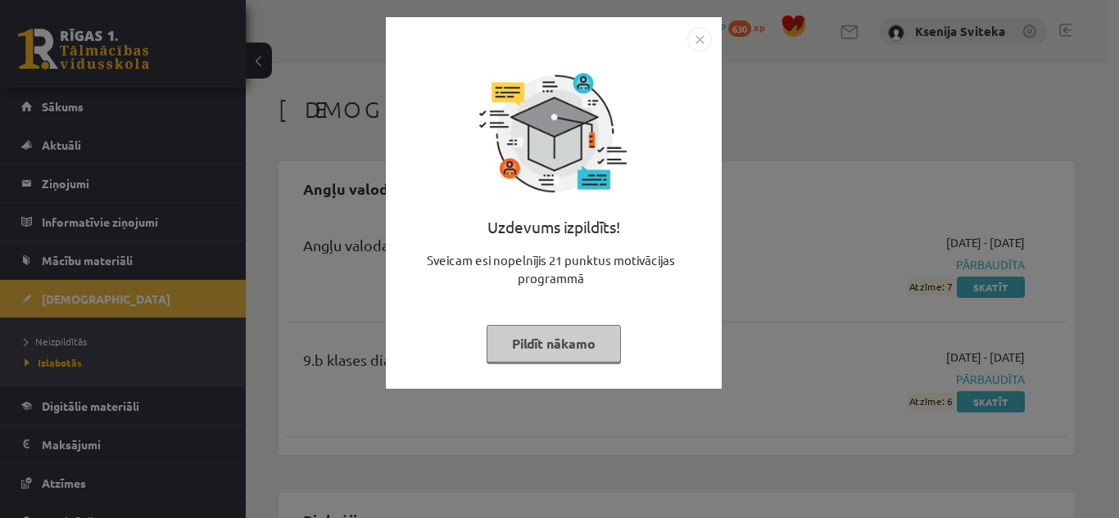
click at [699, 43] on img "Close" at bounding box center [699, 39] width 25 height 25
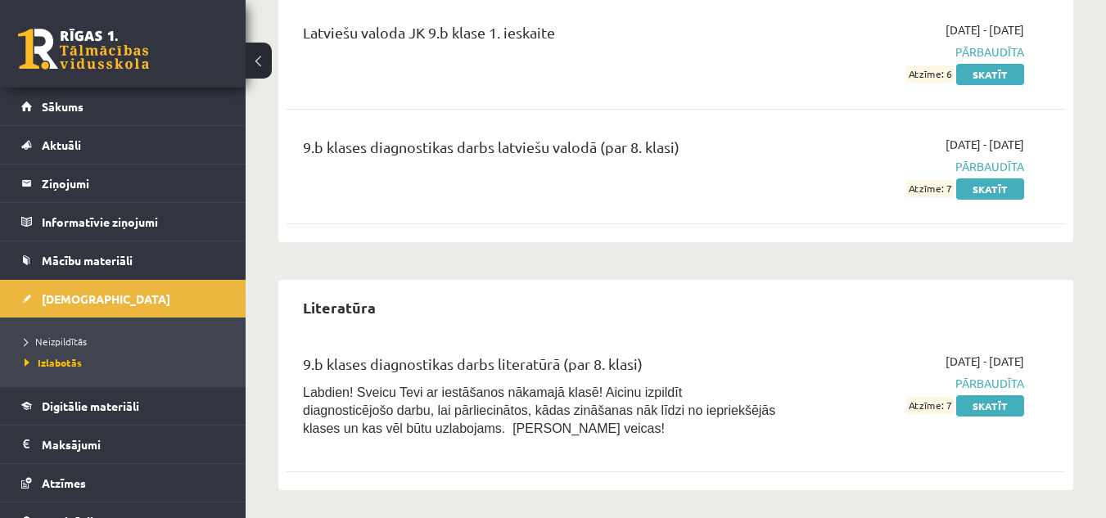
scroll to position [1213, 0]
